Goal: Task Accomplishment & Management: Use online tool/utility

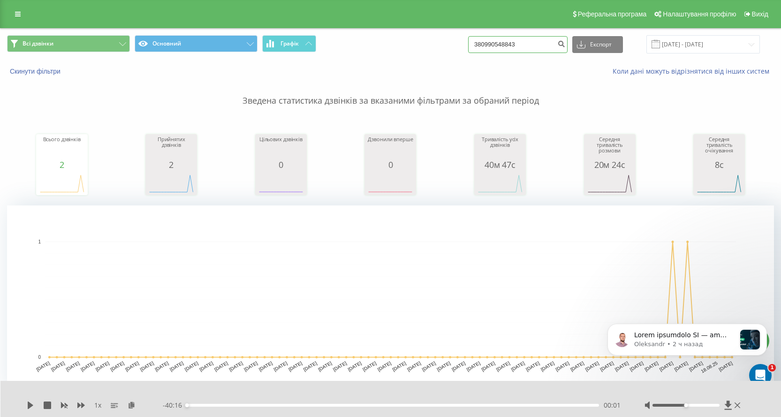
drag, startPoint x: 505, startPoint y: 46, endPoint x: 271, endPoint y: 60, distance: 233.9
click at [271, 60] on div "Всі дзвінки Основний Графік 380990548843 Експорт .csv .xls .xlsx [DATE] - [DATE]" at bounding box center [390, 44] width 780 height 31
click at [51, 44] on span "Всі дзвінки" at bounding box center [38, 44] width 31 height 8
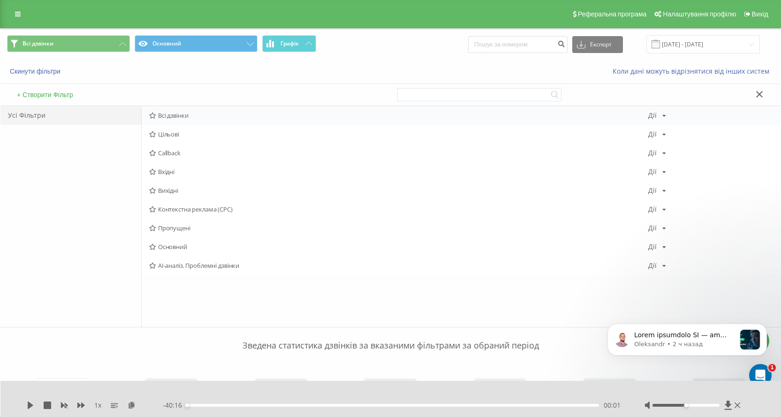
click at [175, 119] on span "Всі дзвінки" at bounding box center [398, 115] width 499 height 7
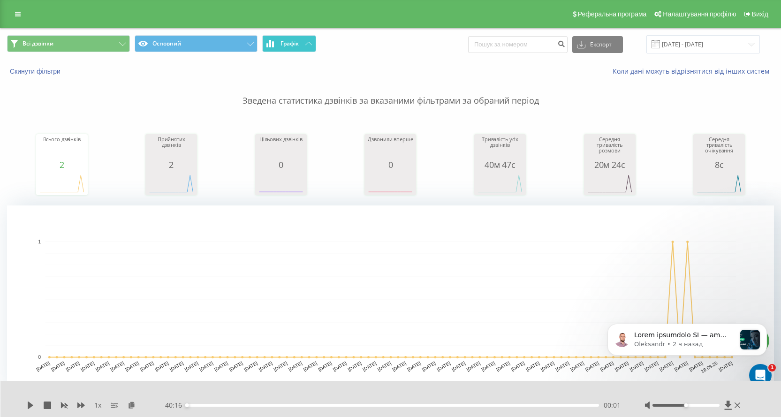
click at [295, 37] on button "Графік" at bounding box center [289, 43] width 54 height 17
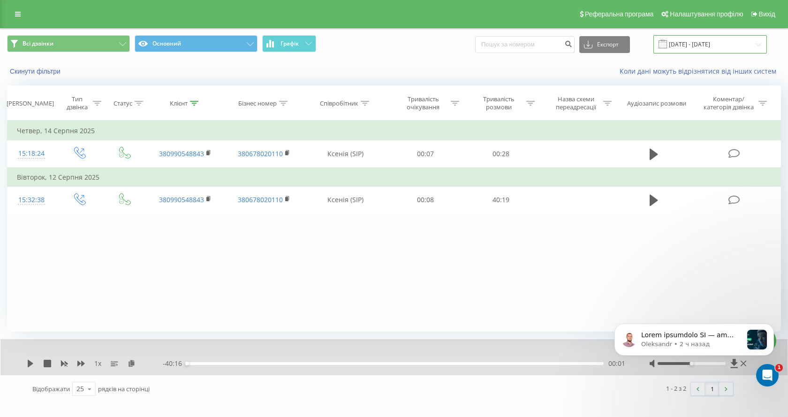
click at [712, 43] on input "20.05.2025 - 20.08.2025" at bounding box center [710, 44] width 114 height 18
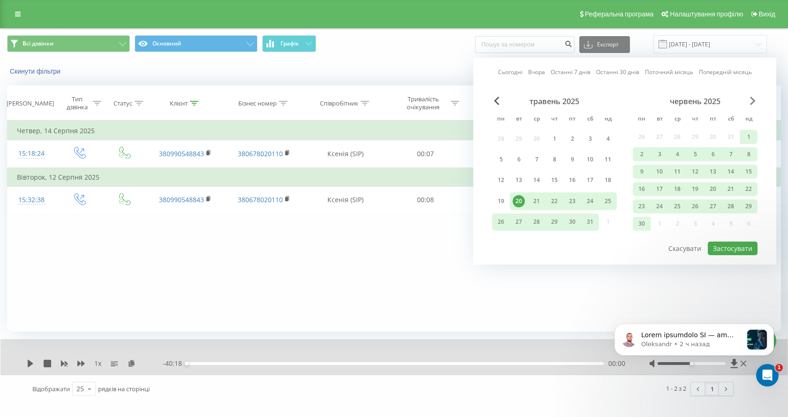
click at [754, 103] on span "Next Month" at bounding box center [753, 101] width 6 height 8
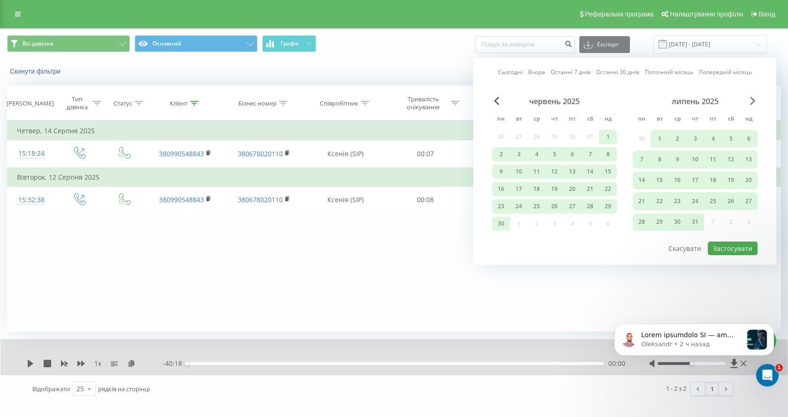
click at [754, 103] on span "Next Month" at bounding box center [753, 101] width 6 height 8
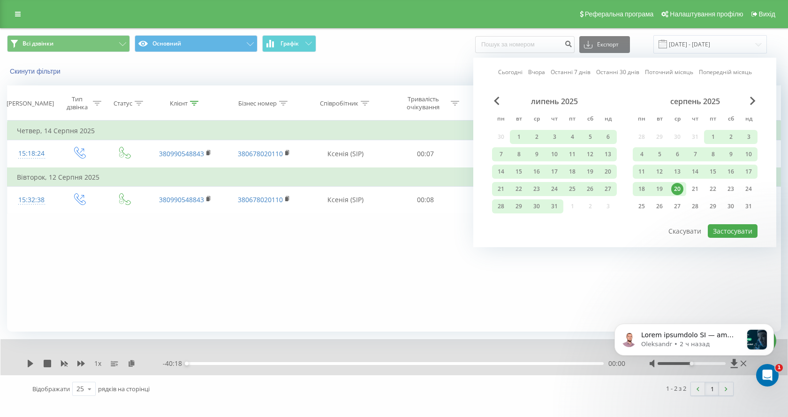
click at [680, 189] on div "20" at bounding box center [677, 189] width 12 height 12
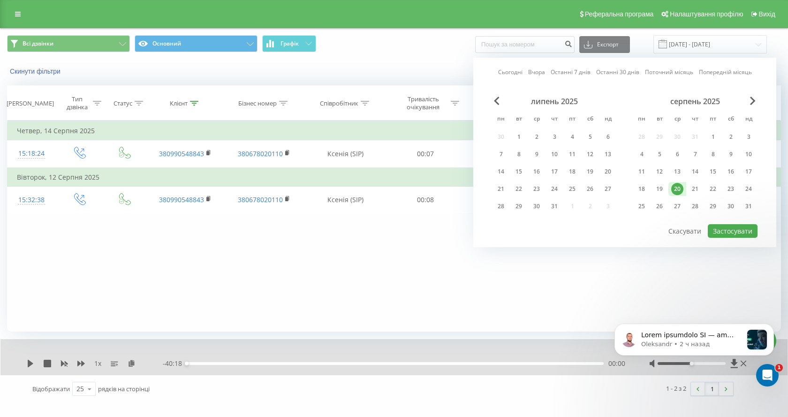
click at [680, 189] on div "20" at bounding box center [677, 189] width 12 height 12
click at [731, 229] on button "Застосувати" at bounding box center [733, 231] width 50 height 14
type input "[DATE] - [DATE]"
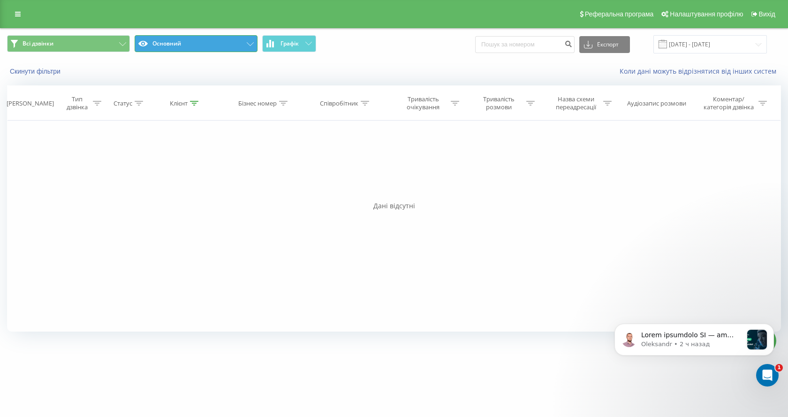
click at [196, 46] on button "Основний" at bounding box center [196, 43] width 123 height 17
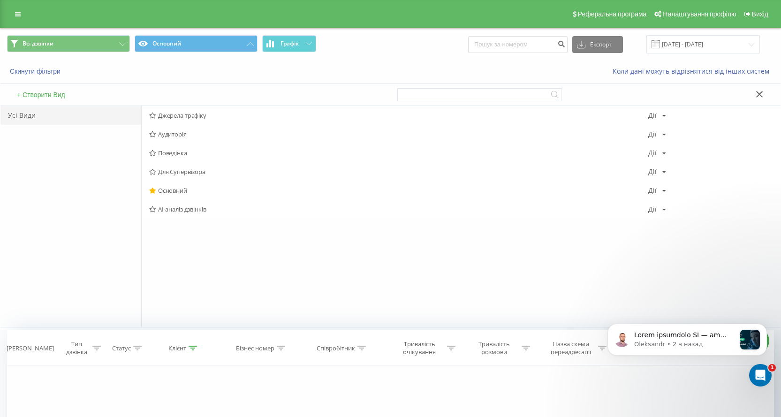
drag, startPoint x: 42, startPoint y: 177, endPoint x: 42, endPoint y: 159, distance: 18.3
click at [42, 164] on div "Усі Види" at bounding box center [70, 216] width 141 height 221
click at [41, 42] on span "Всі дзвінки" at bounding box center [38, 44] width 31 height 8
click at [181, 112] on span "Всі дзвінки" at bounding box center [398, 115] width 499 height 7
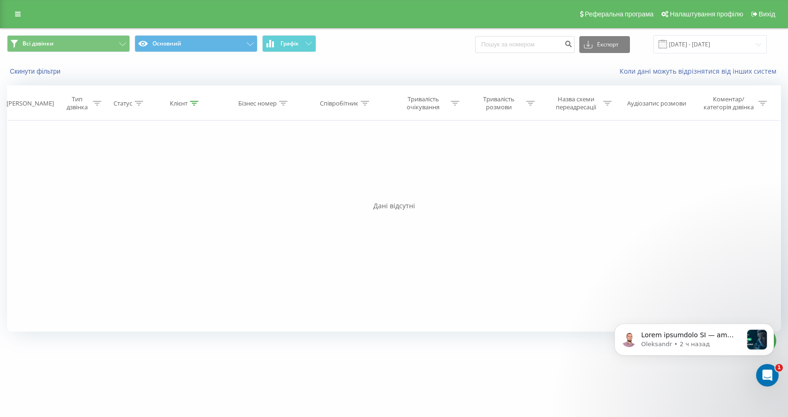
drag, startPoint x: 19, startPoint y: 13, endPoint x: 31, endPoint y: 23, distance: 16.3
click at [19, 13] on icon at bounding box center [18, 14] width 6 height 7
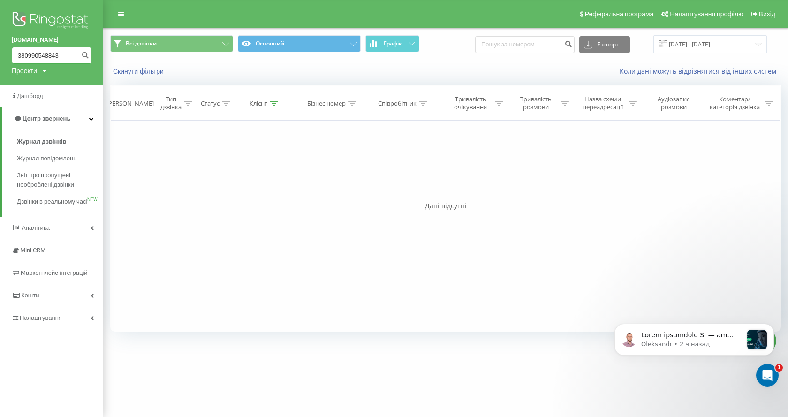
drag, startPoint x: 62, startPoint y: 56, endPoint x: 0, endPoint y: 56, distance: 62.4
click at [0, 56] on div "http.com.ua 380990548843 Проекти http.com.ua" at bounding box center [51, 42] width 103 height 85
click at [45, 142] on span "Журнал дзвінків" at bounding box center [42, 141] width 50 height 9
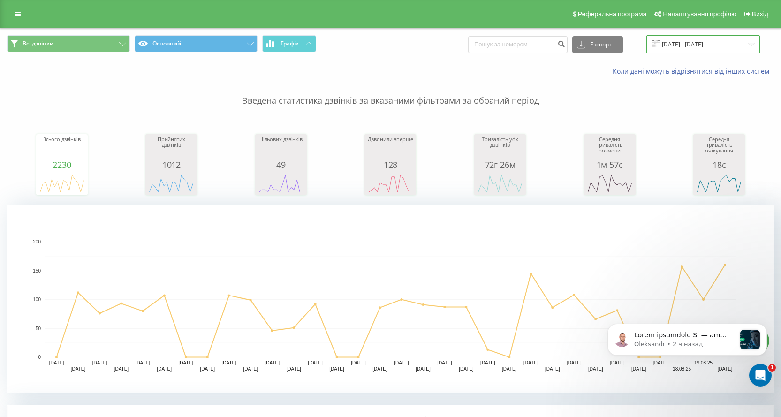
click at [711, 47] on input "[DATE] - [DATE]" at bounding box center [703, 44] width 114 height 18
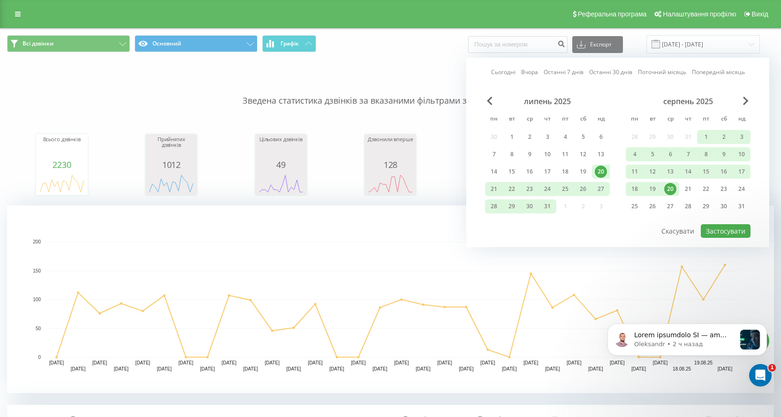
click at [671, 189] on div "20" at bounding box center [670, 189] width 12 height 12
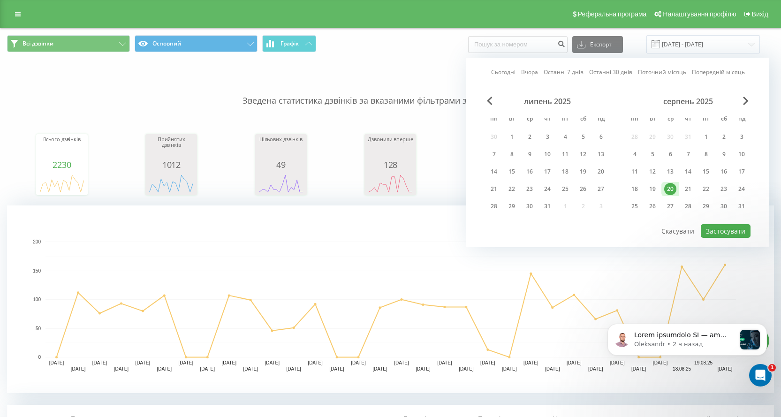
click at [671, 189] on div "20" at bounding box center [670, 189] width 12 height 12
click at [711, 229] on button "Застосувати" at bounding box center [726, 231] width 50 height 14
type input "[DATE] - [DATE]"
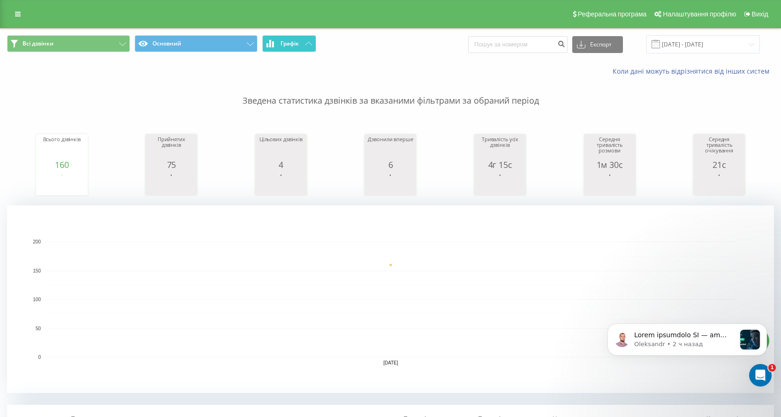
click at [305, 43] on icon at bounding box center [308, 43] width 7 height 3
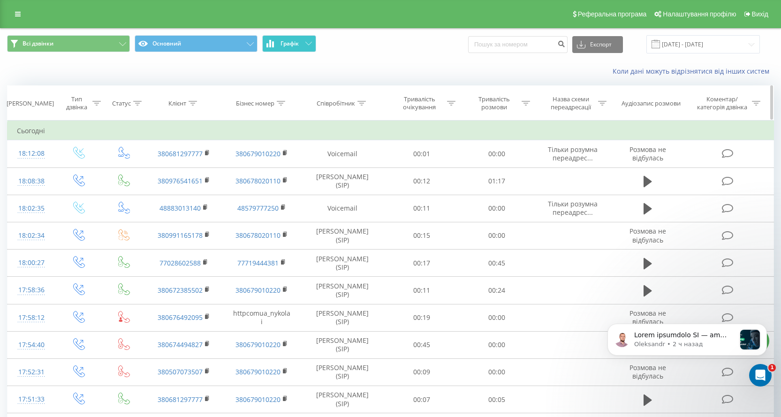
click at [356, 103] on div "Співробітник" at bounding box center [341, 103] width 49 height 8
click at [361, 105] on icon at bounding box center [361, 103] width 8 height 5
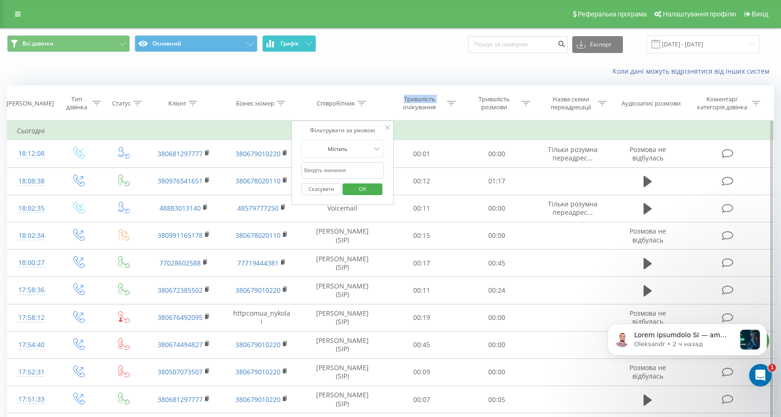
click at [366, 168] on input "text" at bounding box center [342, 170] width 83 height 16
type input "Ксенія"
click at [366, 188] on span "OK" at bounding box center [362, 189] width 26 height 15
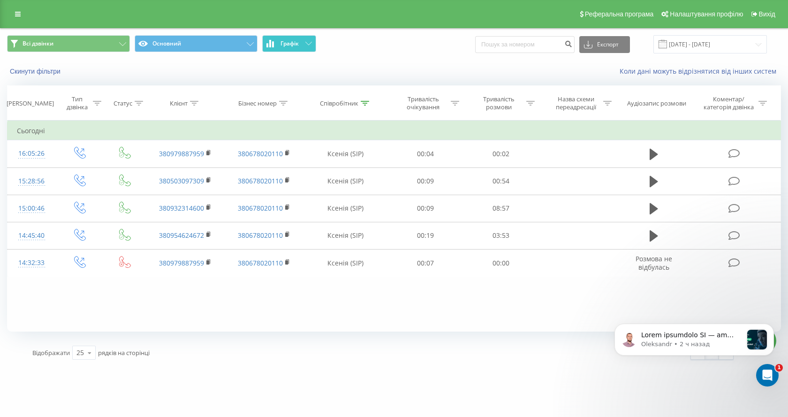
click at [310, 47] on button "Графік" at bounding box center [289, 43] width 54 height 17
